Goal: Find contact information: Find contact information

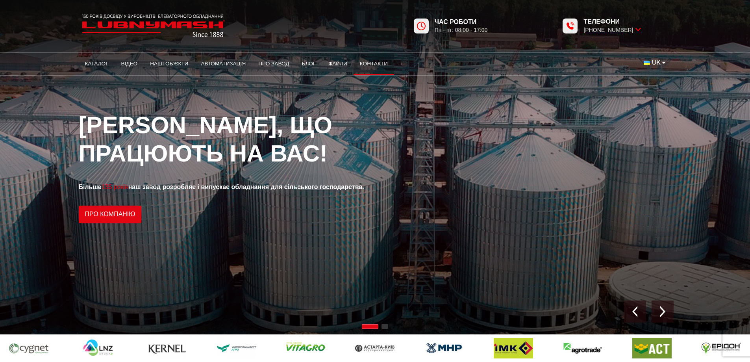
click at [369, 63] on link "Контакти" at bounding box center [374, 63] width 41 height 17
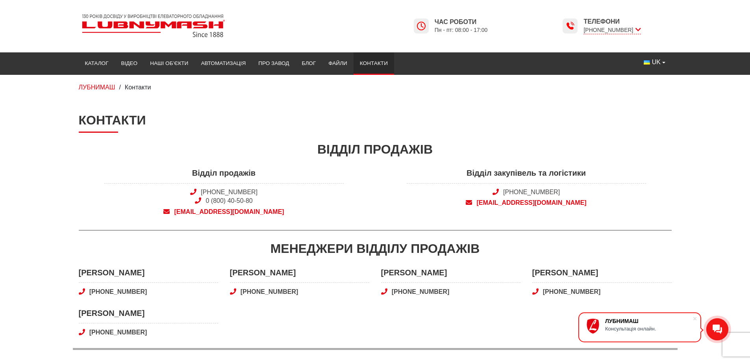
click at [235, 212] on span "[EMAIL_ADDRESS][DOMAIN_NAME]" at bounding box center [223, 212] width 239 height 9
